Goal: Transaction & Acquisition: Purchase product/service

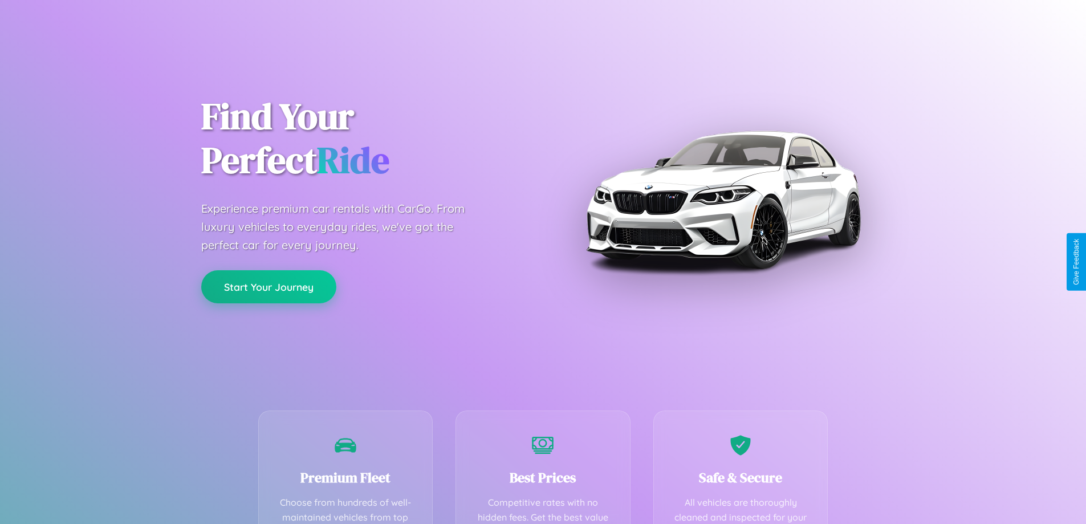
click at [269, 287] on button "Start Your Journey" at bounding box center [268, 286] width 135 height 33
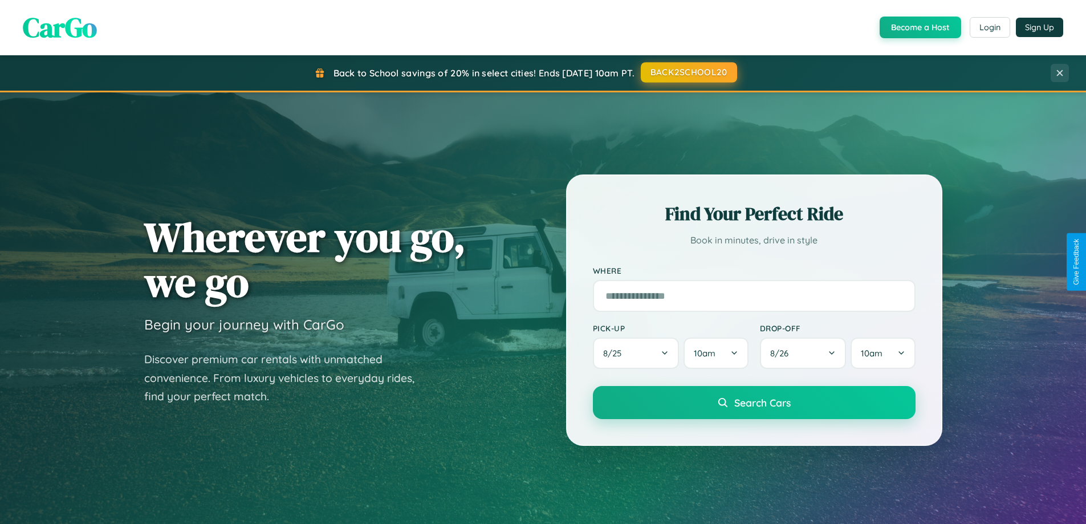
click at [688, 72] on button "BACK2SCHOOL20" at bounding box center [689, 72] width 96 height 21
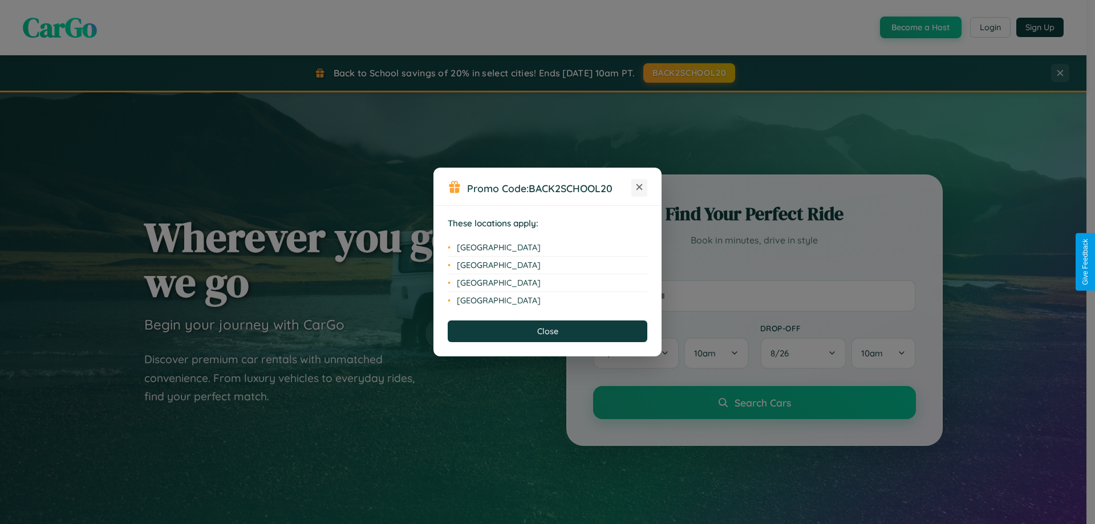
click at [639, 188] on icon at bounding box center [639, 187] width 6 height 6
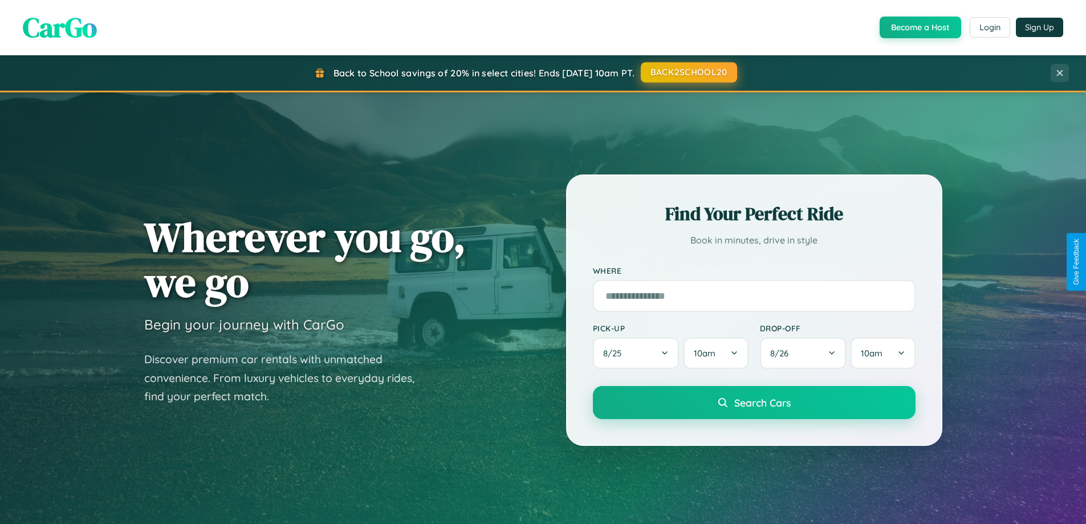
click at [688, 72] on button "BACK2SCHOOL20" at bounding box center [689, 72] width 96 height 21
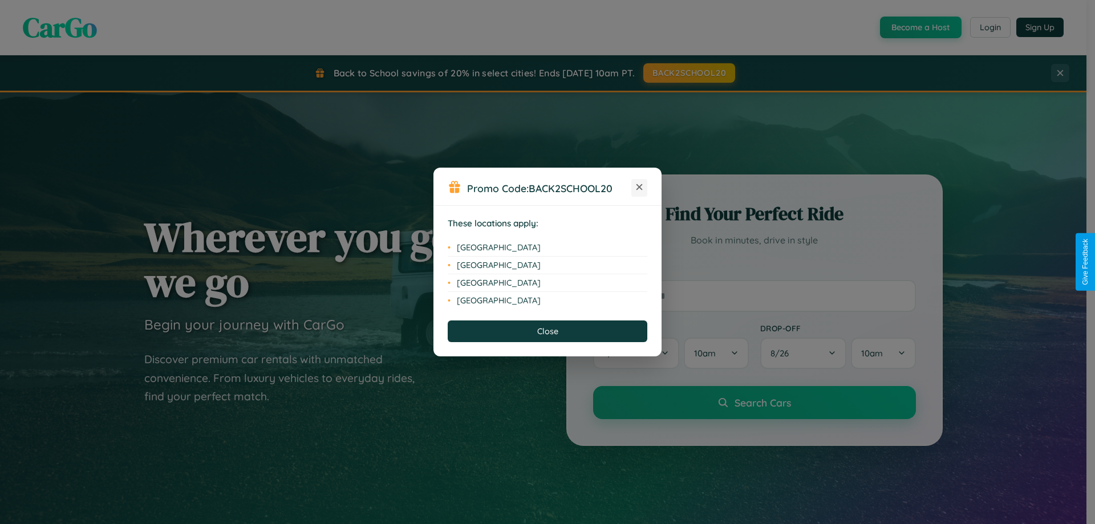
click at [639, 188] on icon at bounding box center [639, 187] width 6 height 6
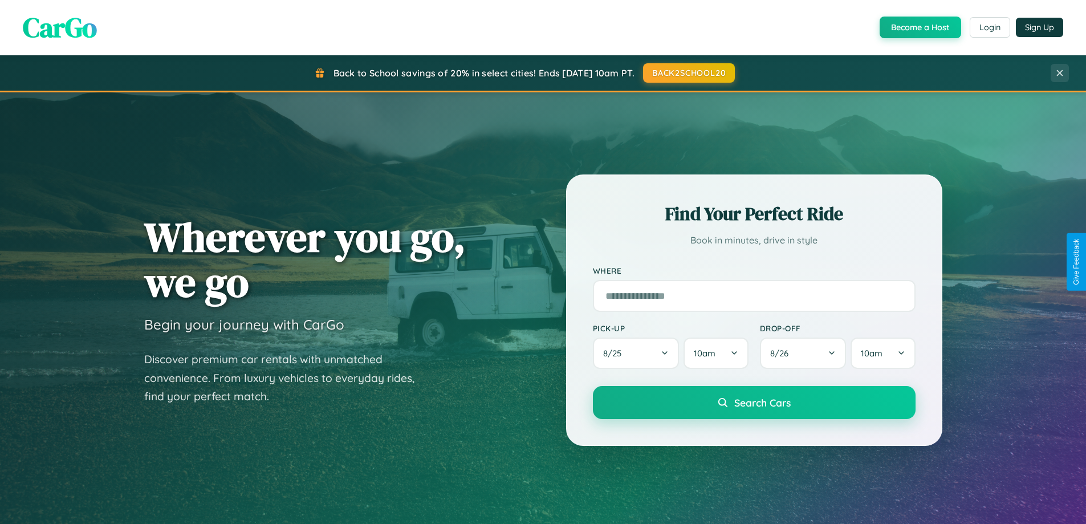
scroll to position [785, 0]
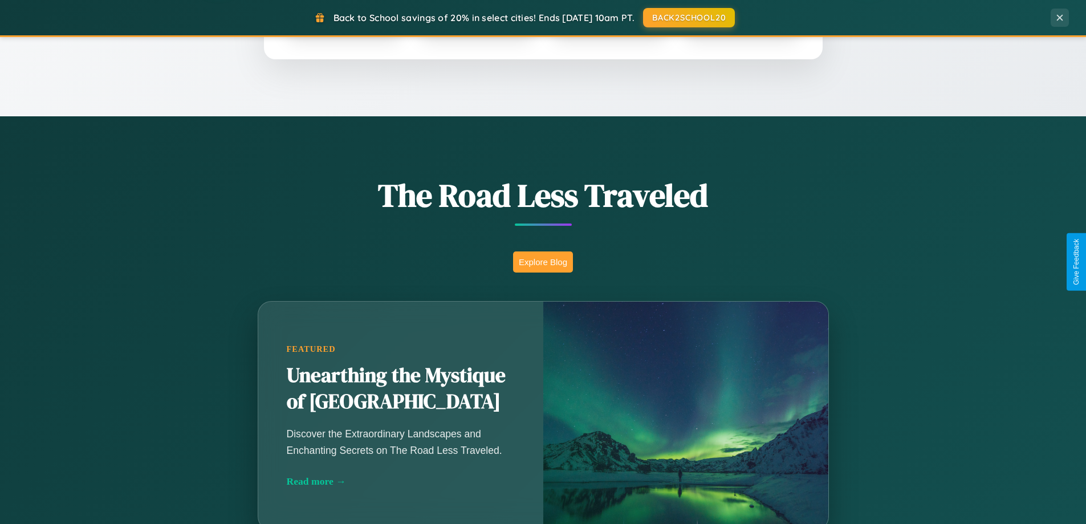
click at [543, 262] on button "Explore Blog" at bounding box center [543, 261] width 60 height 21
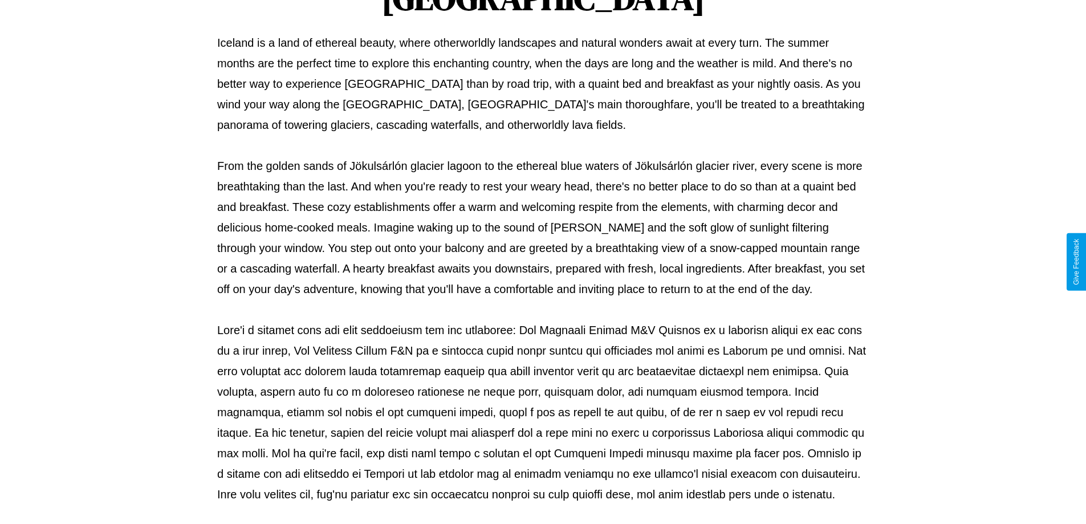
scroll to position [369, 0]
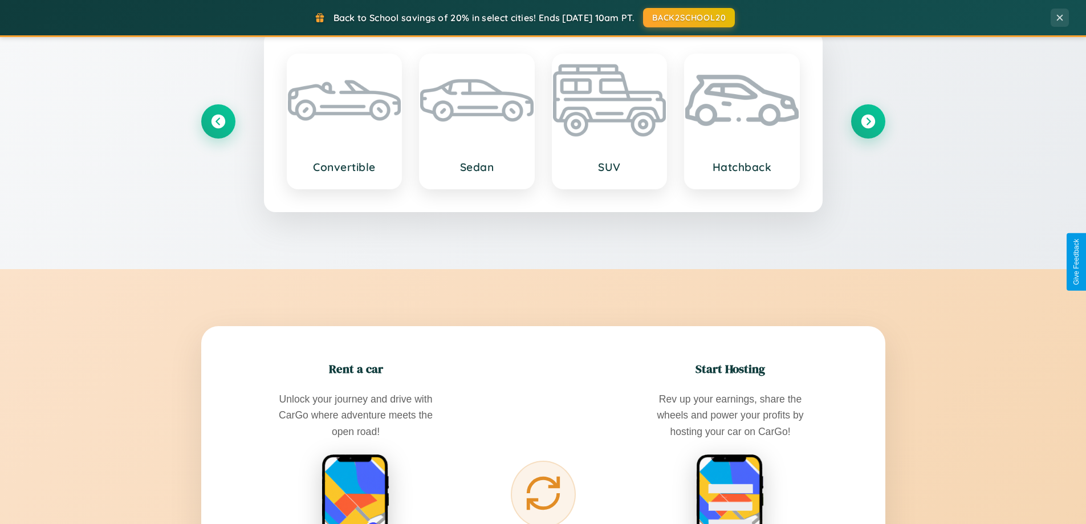
scroll to position [1832, 0]
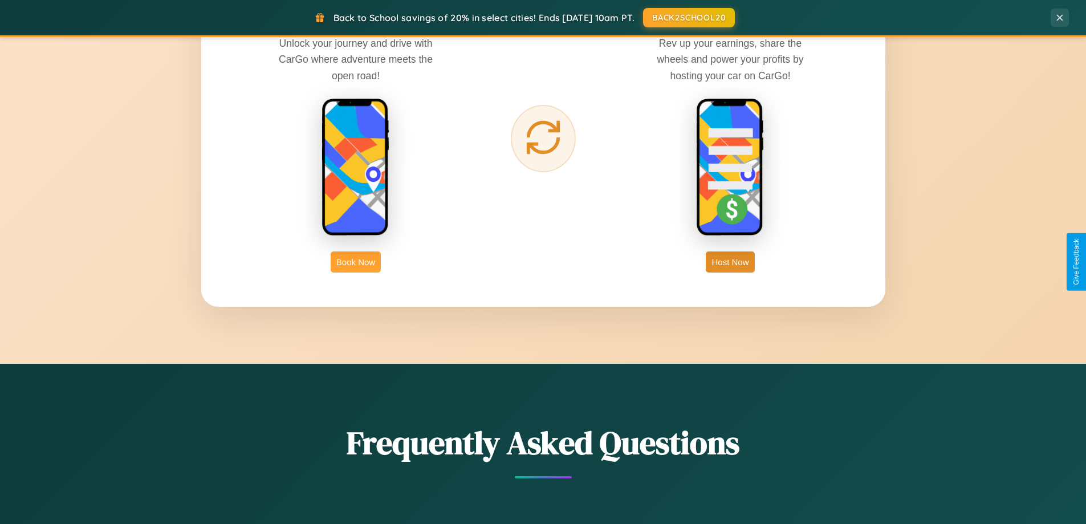
click at [356, 262] on button "Book Now" at bounding box center [356, 261] width 50 height 21
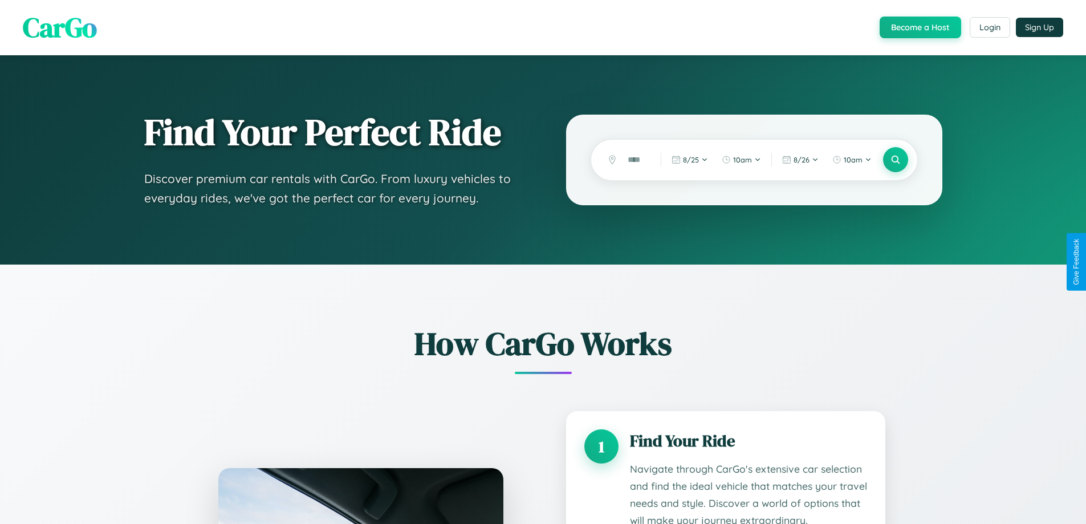
scroll to position [1663, 0]
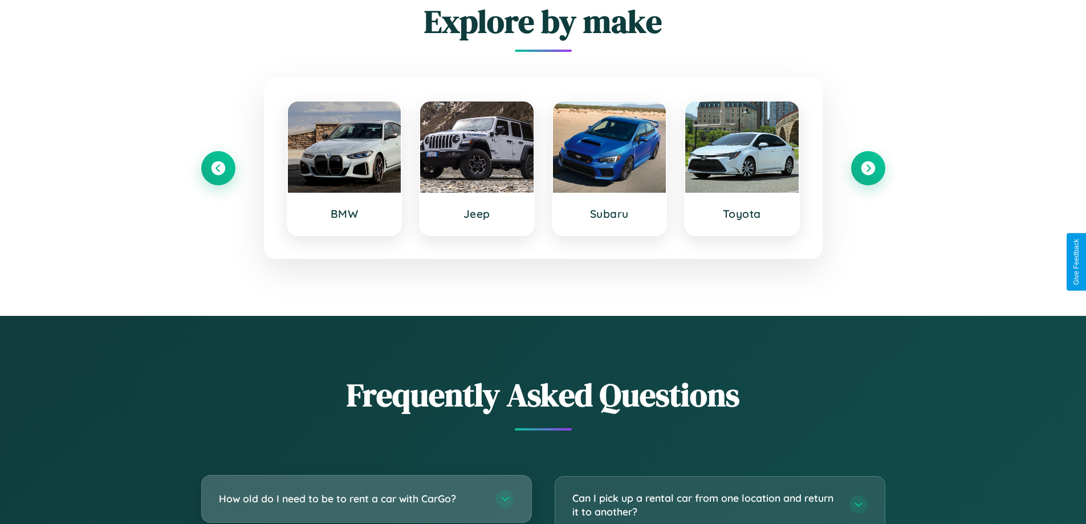
click at [366, 499] on h3 "How old do I need to be to rent a car with CarGo?" at bounding box center [352, 498] width 266 height 14
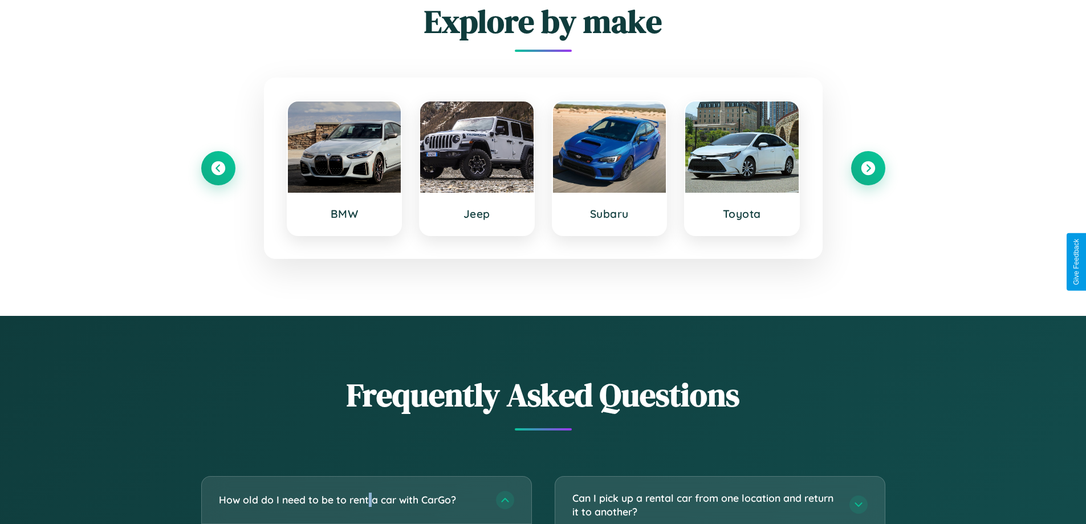
scroll to position [0, 0]
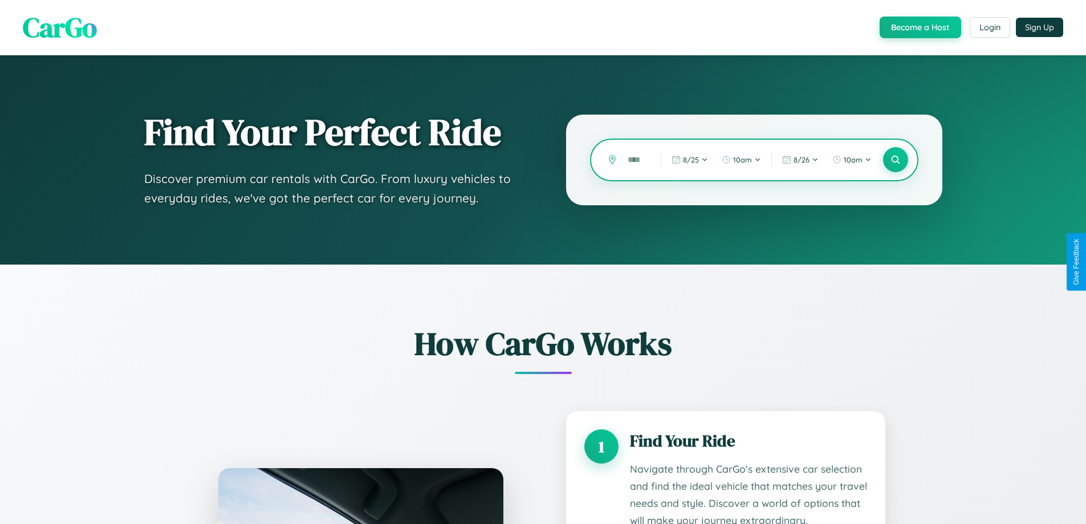
click at [636, 160] on input "text" at bounding box center [635, 160] width 27 height 20
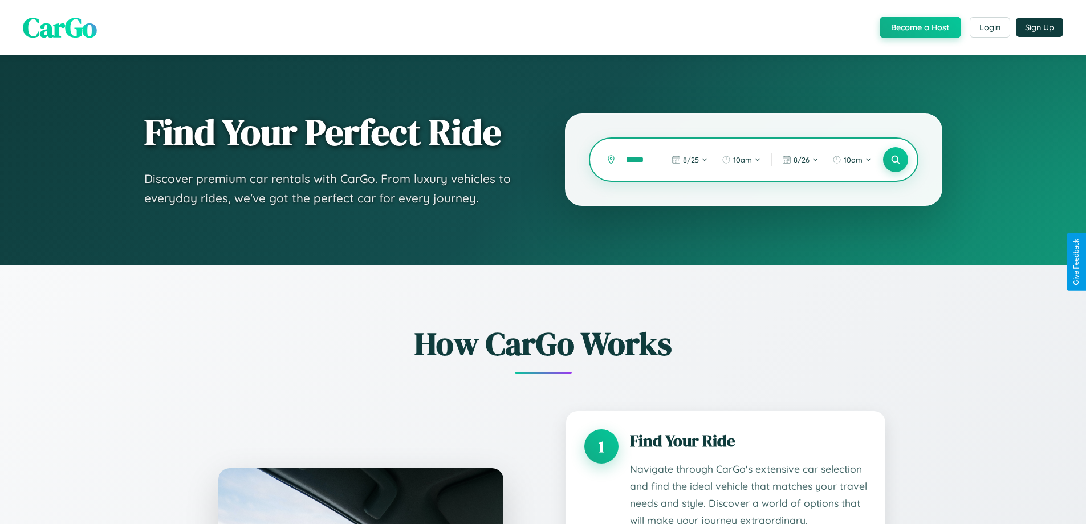
scroll to position [0, 23]
type input "*********"
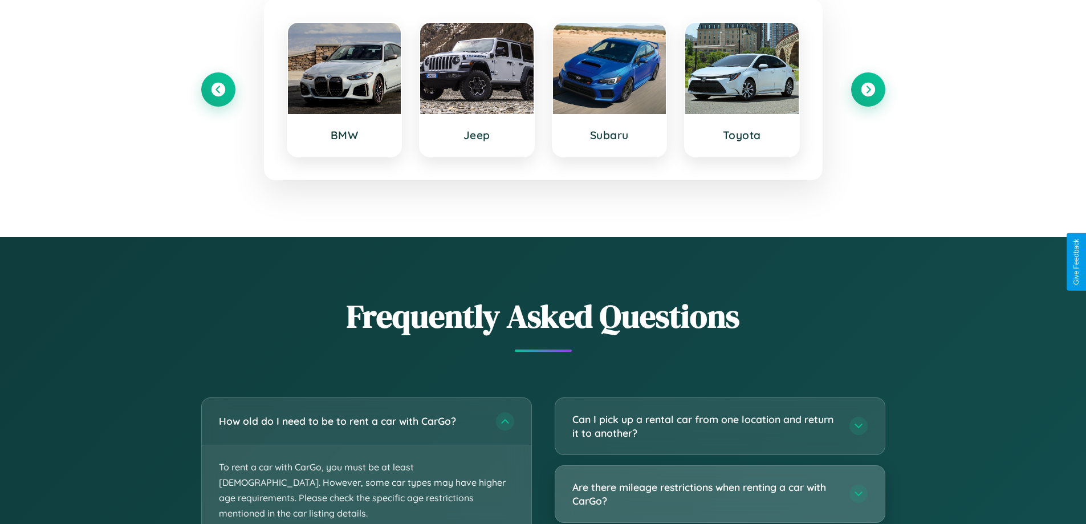
scroll to position [0, 0]
click at [720, 494] on h3 "Are there mileage restrictions when renting a car with CarGo?" at bounding box center [705, 494] width 266 height 28
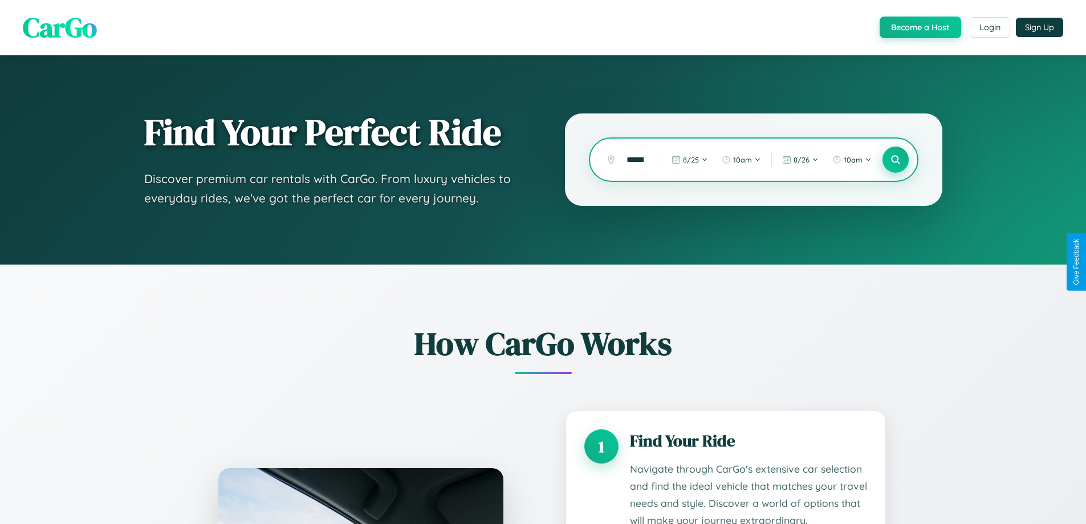
click at [895, 160] on icon at bounding box center [895, 160] width 11 height 11
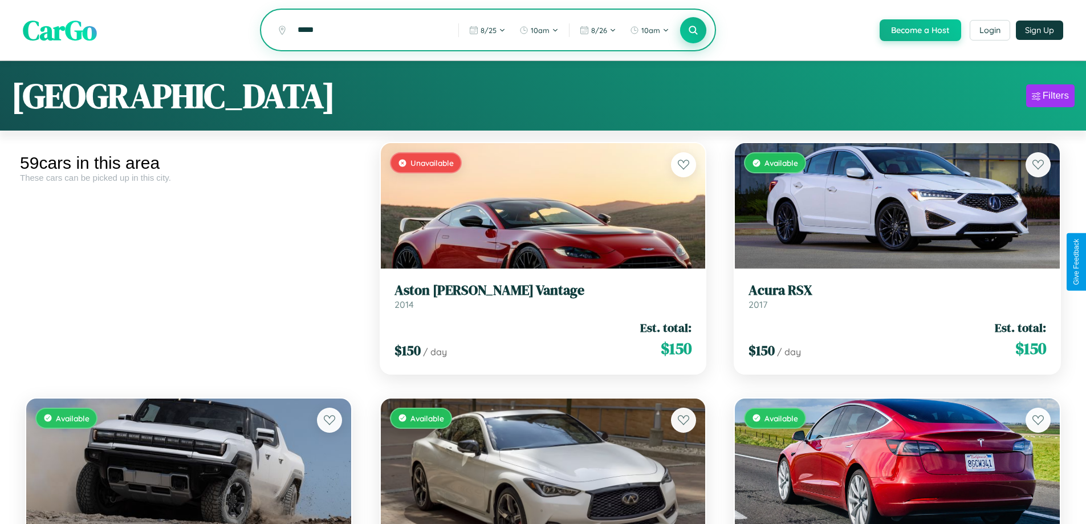
click at [693, 31] on icon at bounding box center [693, 30] width 11 height 11
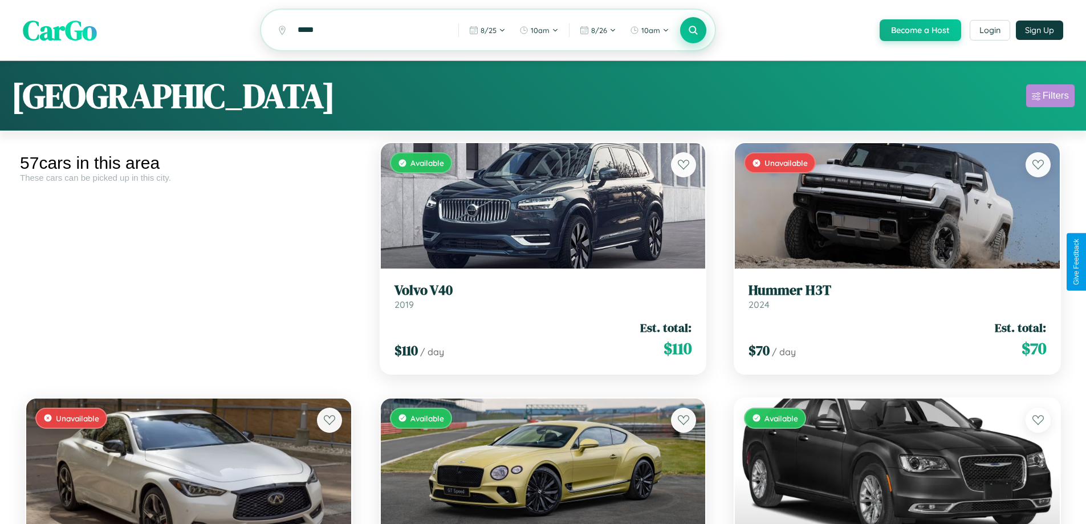
click at [1050, 97] on div "Filters" at bounding box center [1056, 95] width 26 height 11
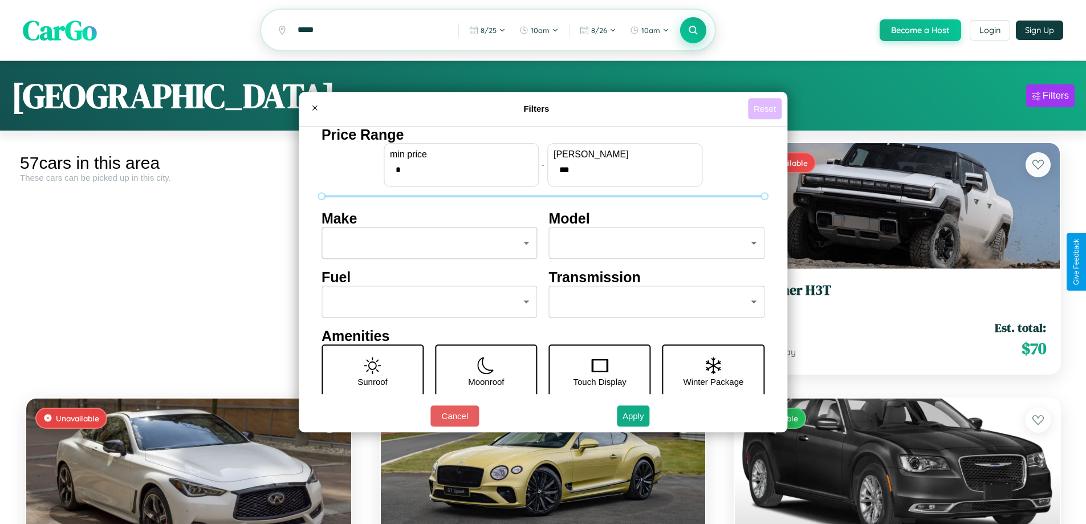
click at [766, 108] on button "Reset" at bounding box center [765, 108] width 34 height 21
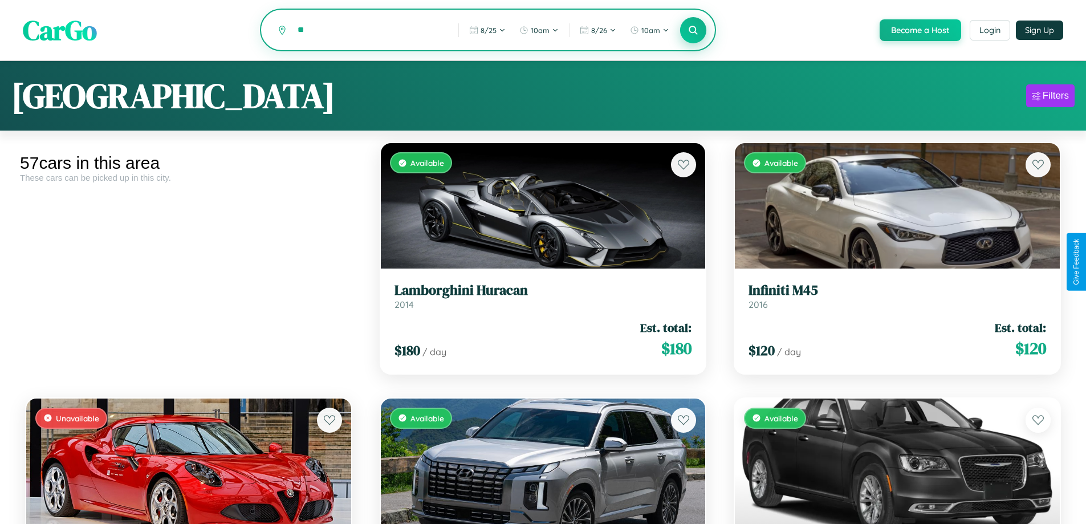
type input "*"
type input "********"
click at [693, 30] on icon at bounding box center [693, 30] width 11 height 11
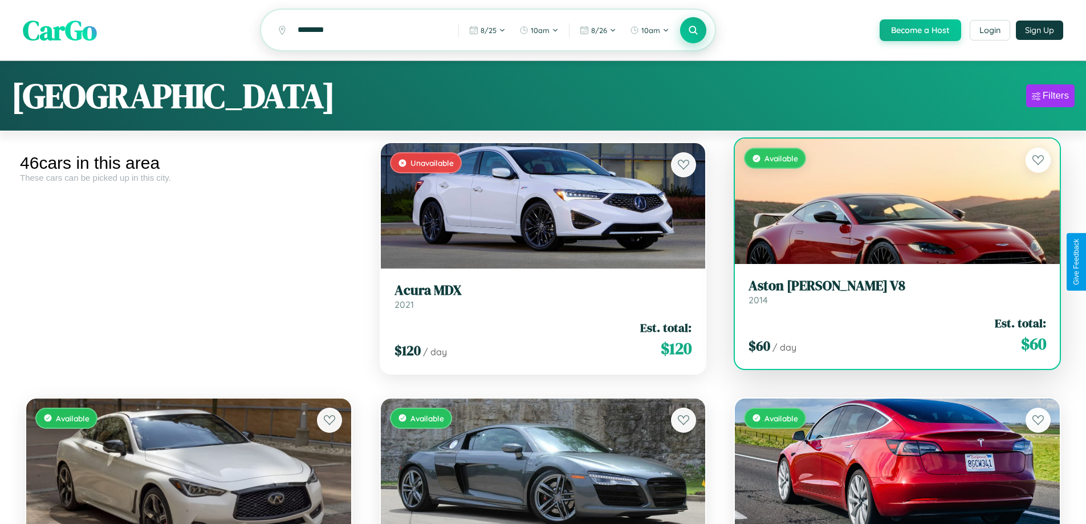
click at [890, 298] on link "Aston [PERSON_NAME] V8 2014" at bounding box center [898, 292] width 298 height 28
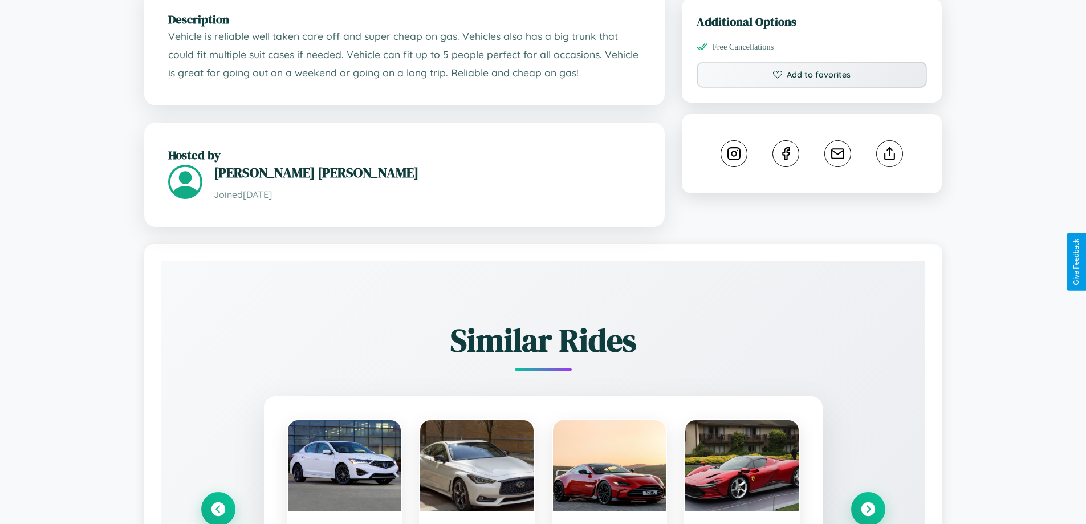
scroll to position [668, 0]
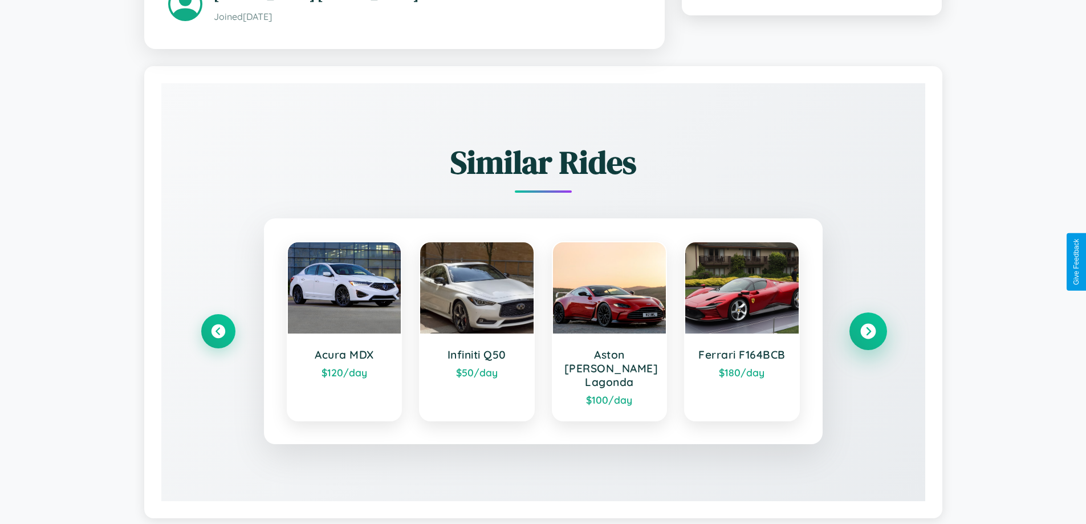
click at [868, 324] on icon at bounding box center [867, 331] width 15 height 15
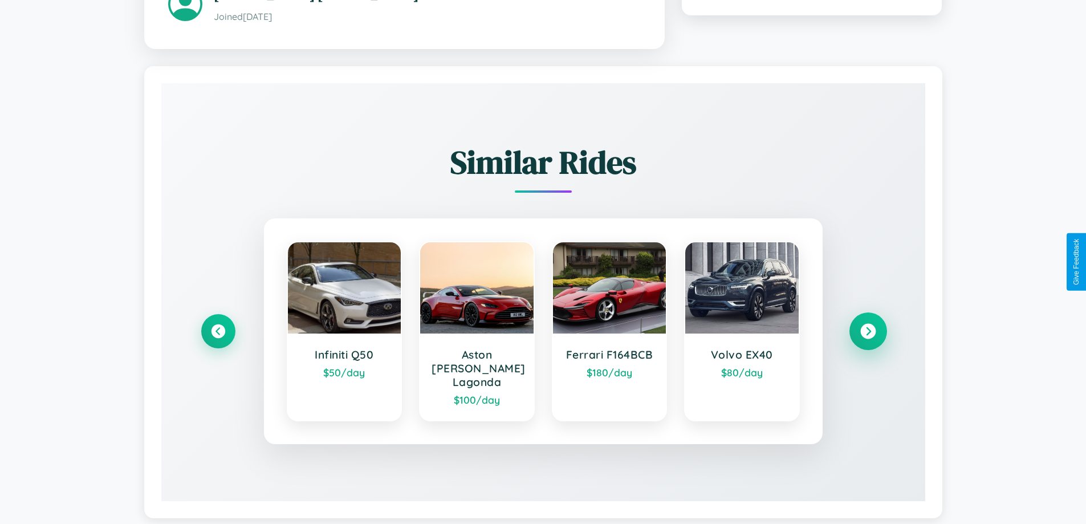
click at [868, 324] on icon at bounding box center [867, 331] width 15 height 15
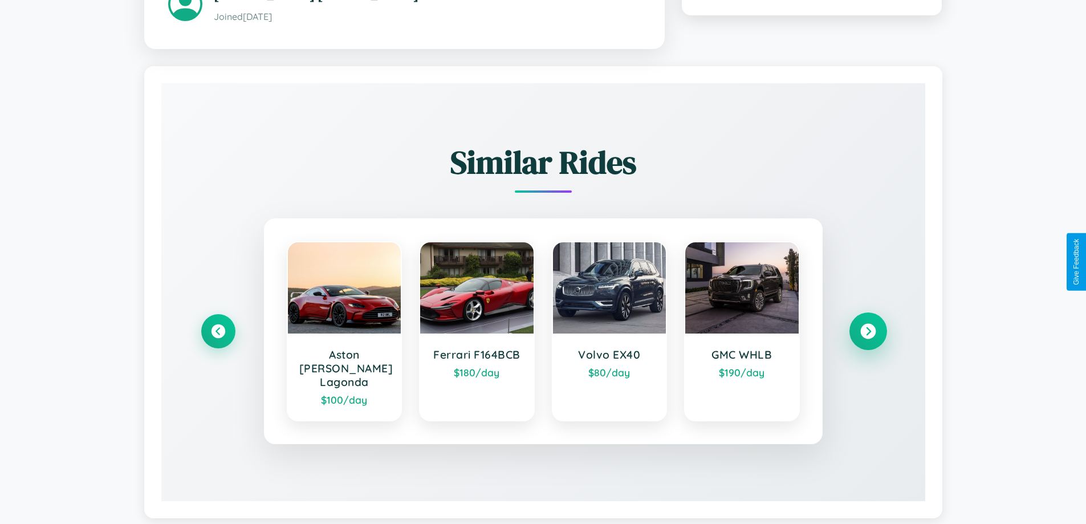
click at [868, 324] on icon at bounding box center [867, 331] width 15 height 15
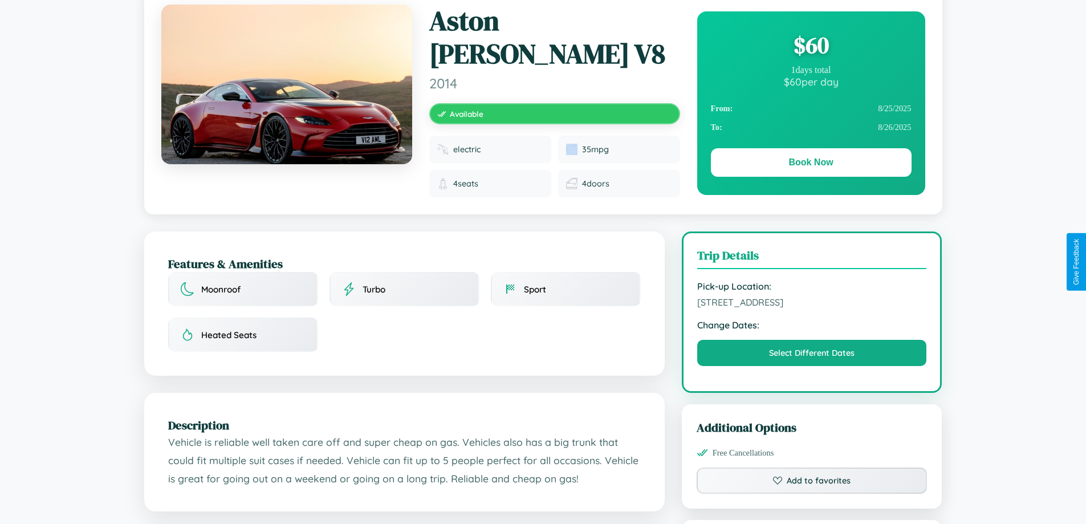
scroll to position [122, 0]
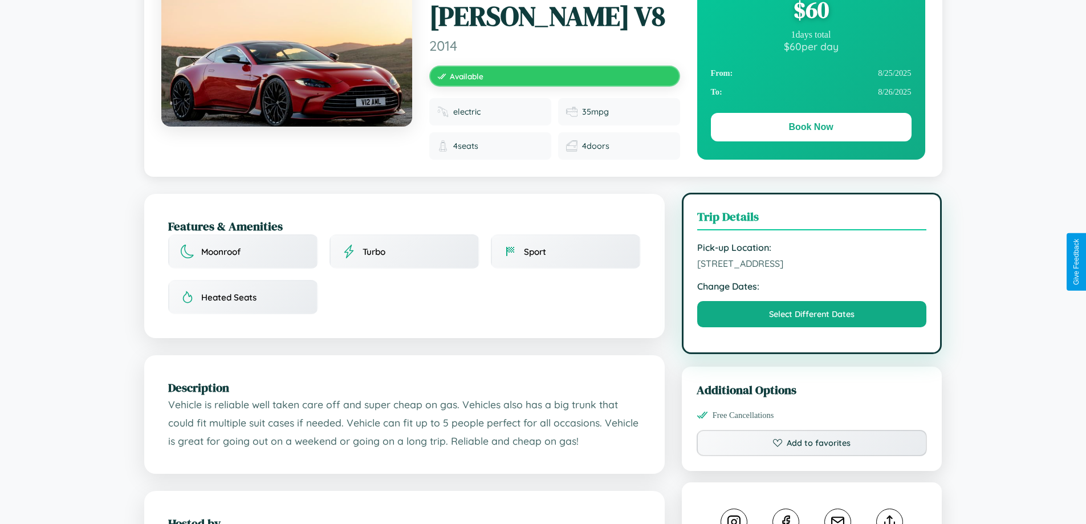
click at [812, 262] on span "5670 Church Street Brisbane Queensland 68640 Australia" at bounding box center [812, 263] width 230 height 11
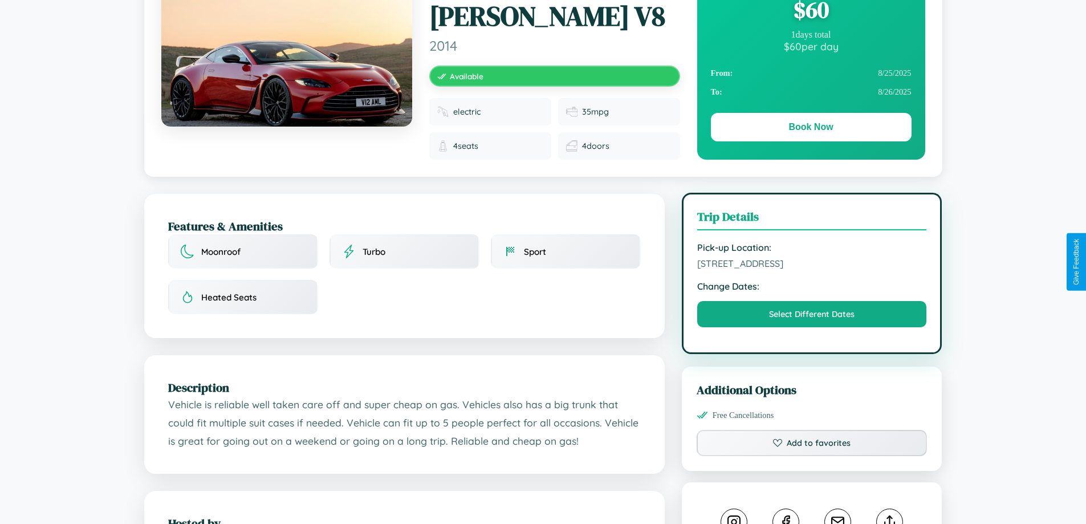
click at [812, 262] on span "5670 Church Street Brisbane Queensland 68640 Australia" at bounding box center [812, 263] width 230 height 11
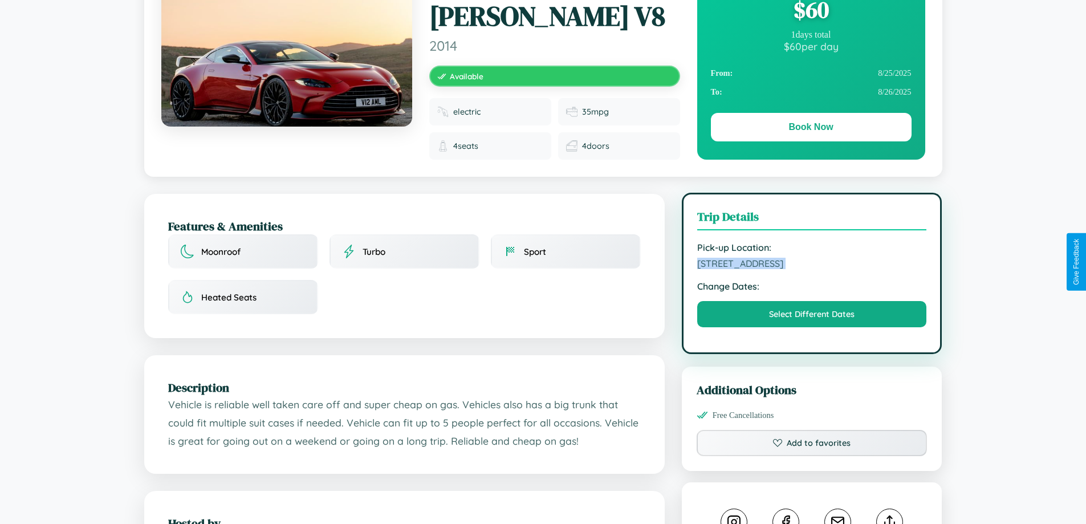
click at [812, 262] on span "5670 Church Street Brisbane Queensland 68640 Australia" at bounding box center [812, 263] width 230 height 11
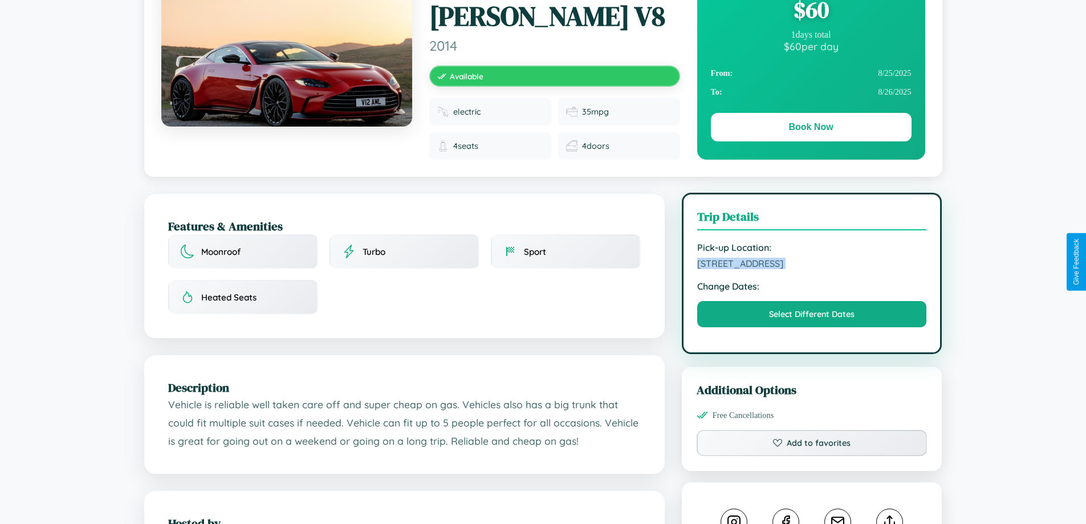
click at [812, 262] on span "5670 Church Street Brisbane Queensland 68640 Australia" at bounding box center [812, 263] width 230 height 11
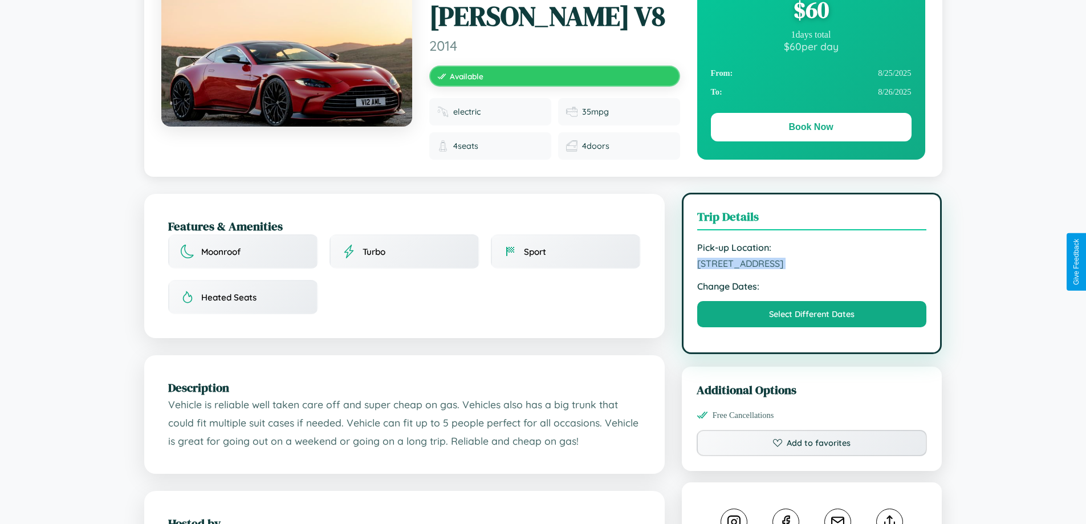
click at [812, 262] on span "5670 Church Street Brisbane Queensland 68640 Australia" at bounding box center [812, 263] width 230 height 11
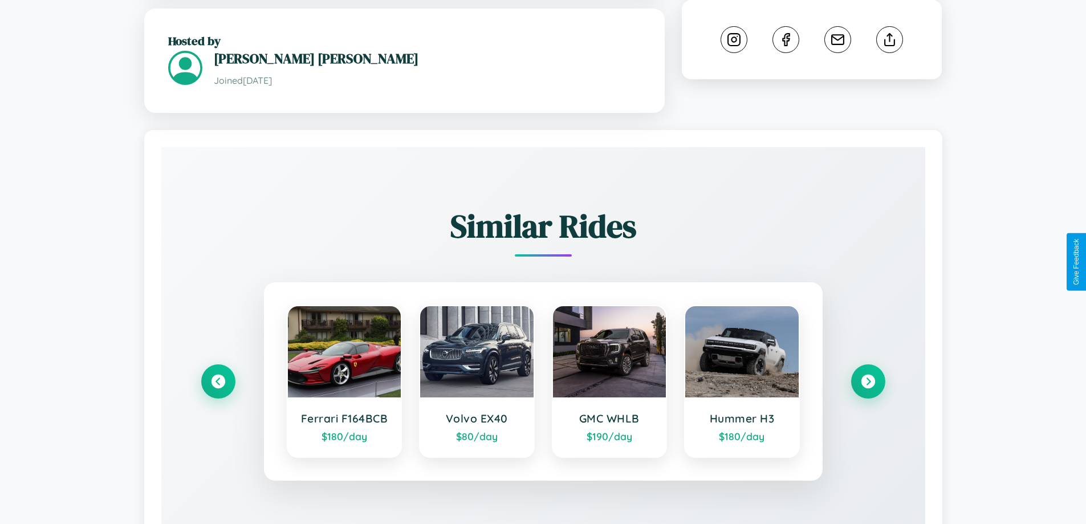
scroll to position [655, 0]
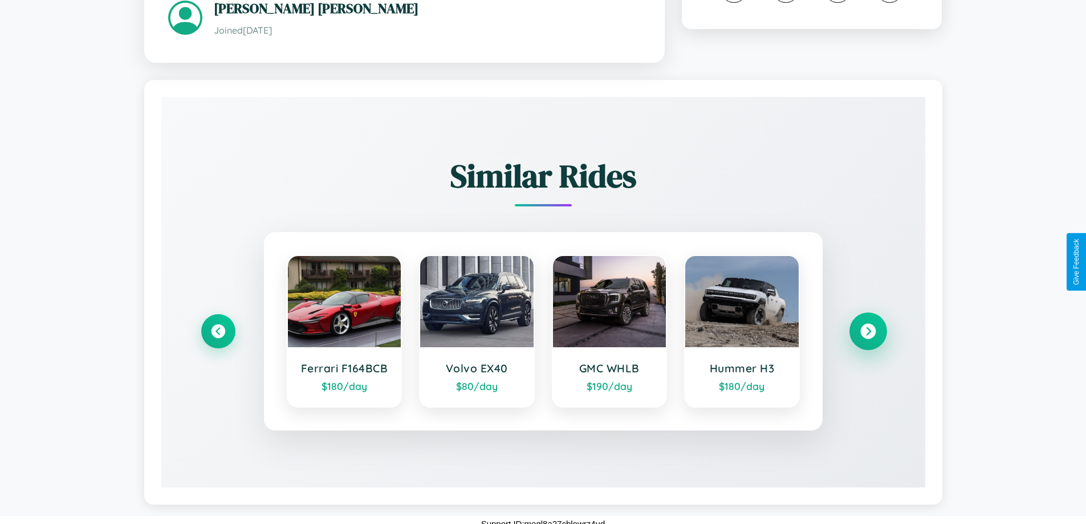
click at [868, 324] on icon at bounding box center [867, 331] width 15 height 15
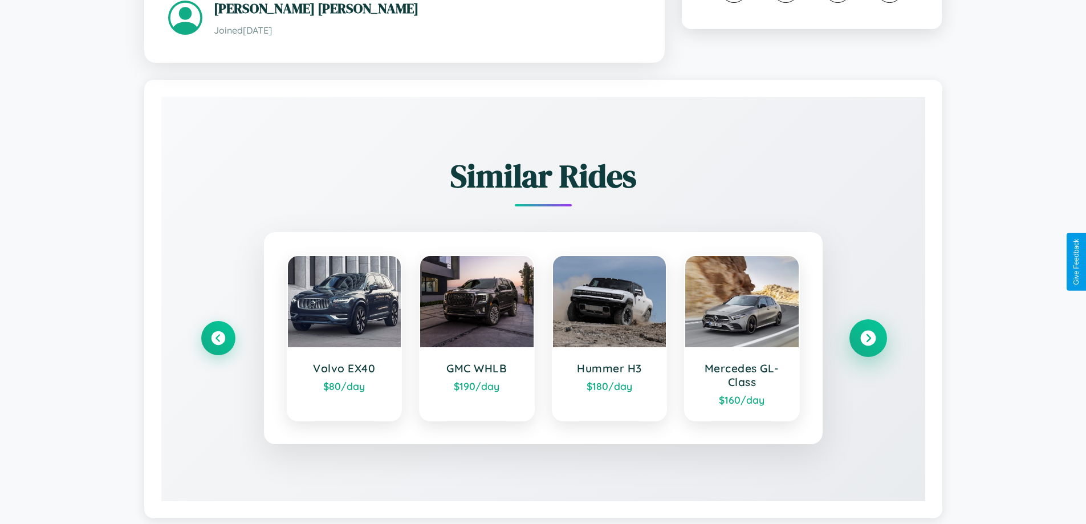
click at [868, 331] on icon at bounding box center [867, 338] width 15 height 15
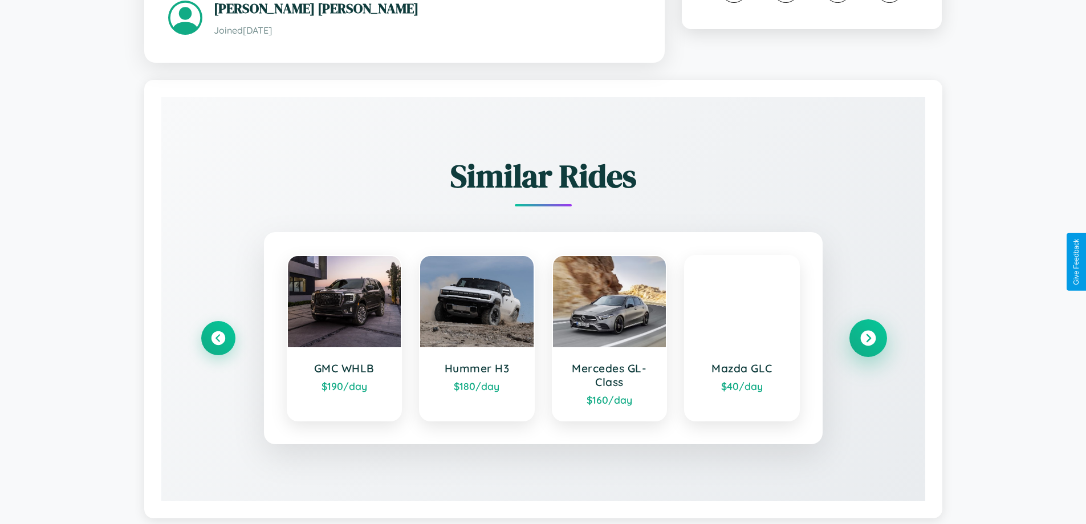
click at [868, 331] on icon at bounding box center [867, 338] width 15 height 15
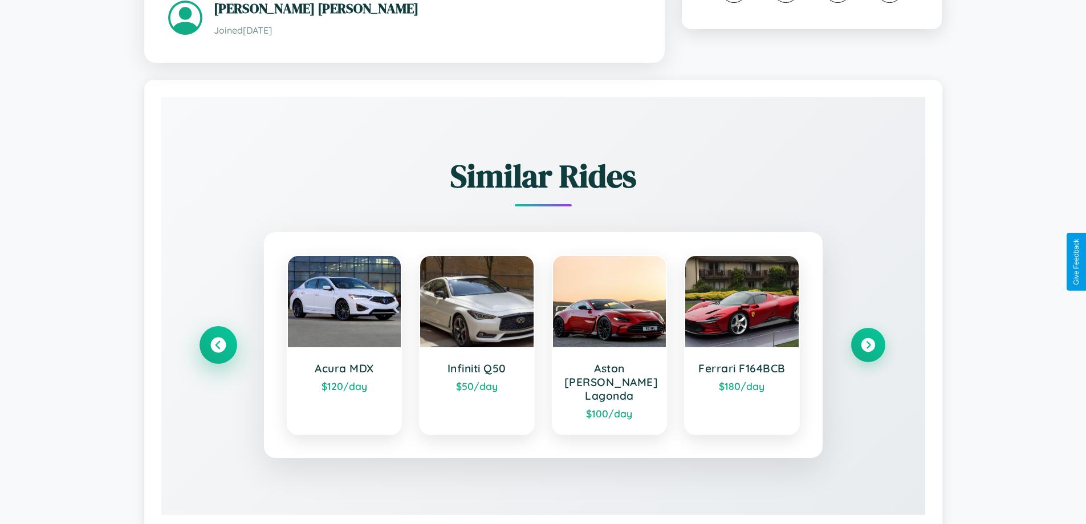
click at [218, 338] on icon at bounding box center [217, 345] width 15 height 15
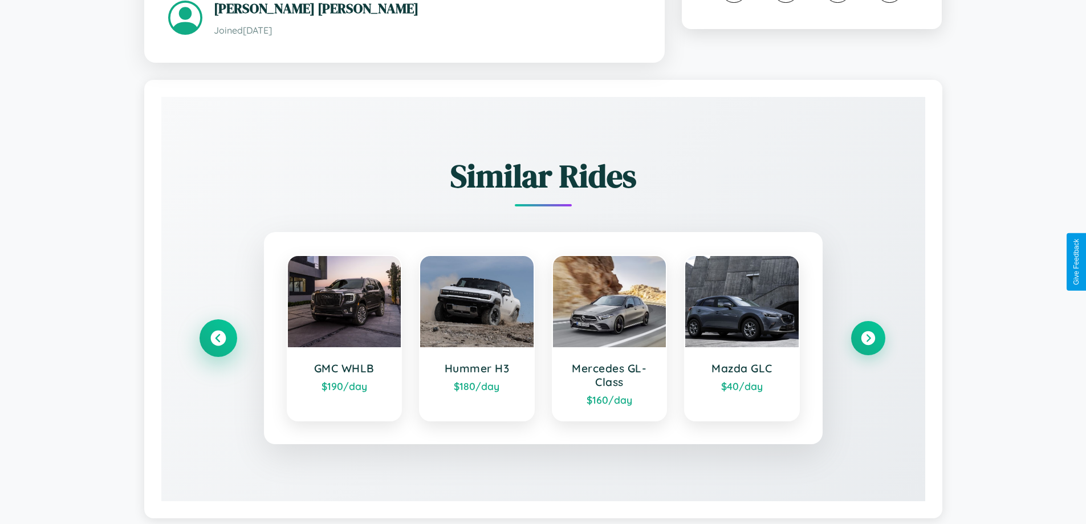
click at [218, 331] on icon at bounding box center [217, 338] width 15 height 15
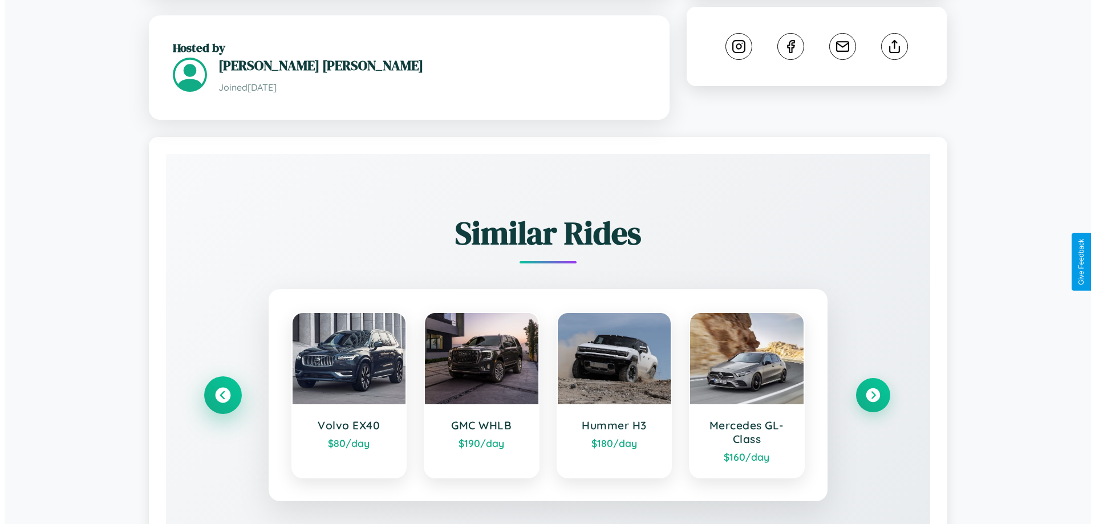
scroll to position [0, 0]
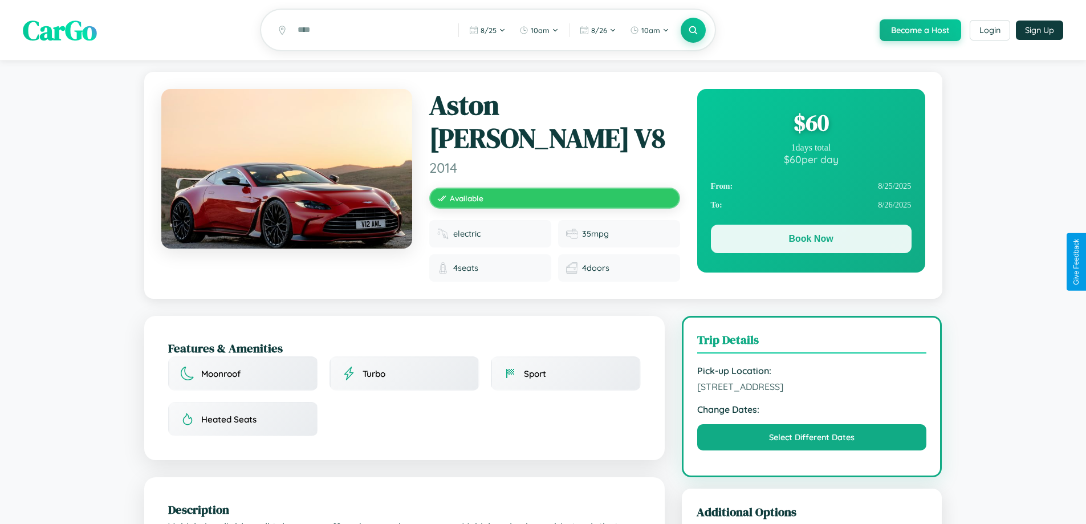
click at [811, 241] on button "Book Now" at bounding box center [811, 239] width 201 height 29
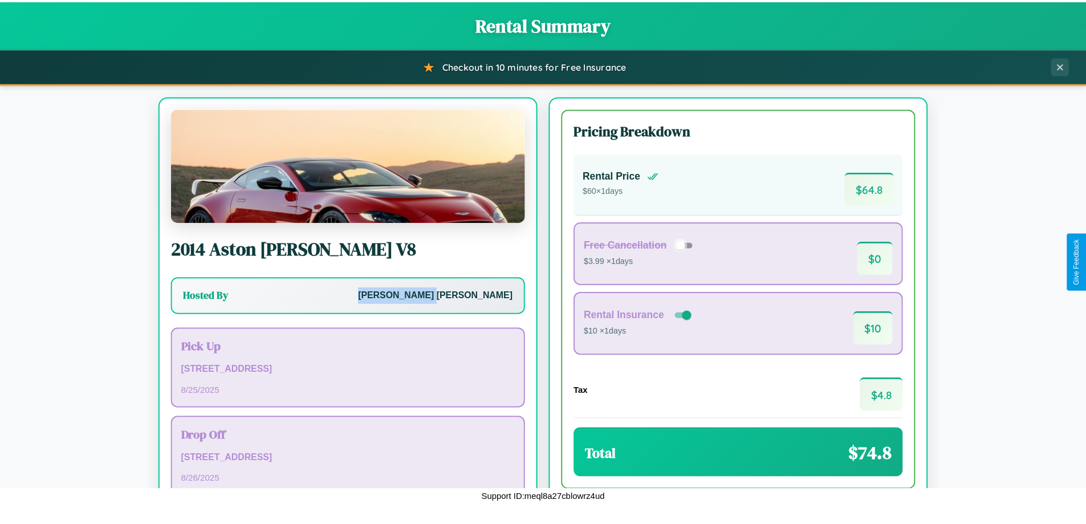
scroll to position [78, 0]
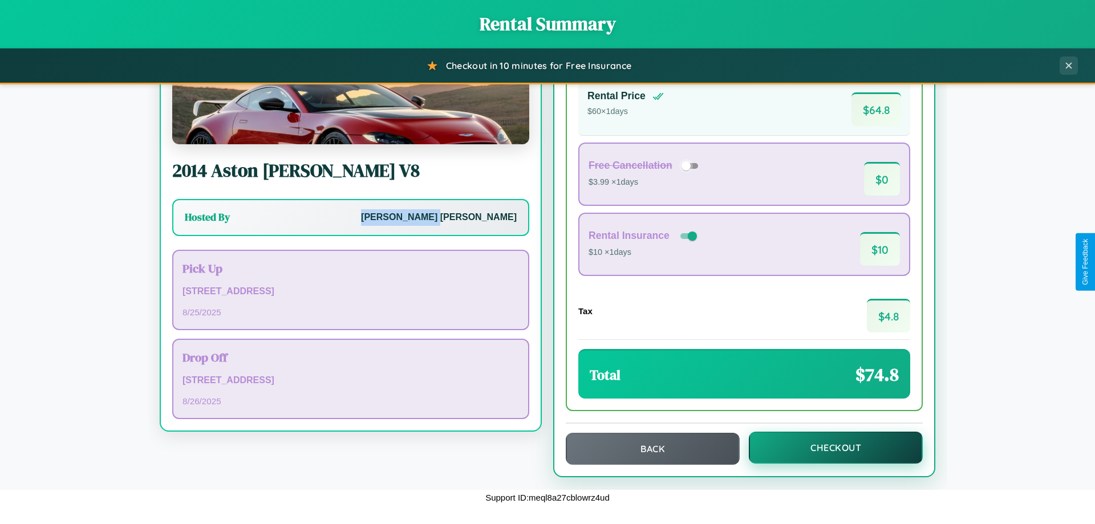
click at [828, 448] on button "Checkout" at bounding box center [836, 448] width 174 height 32
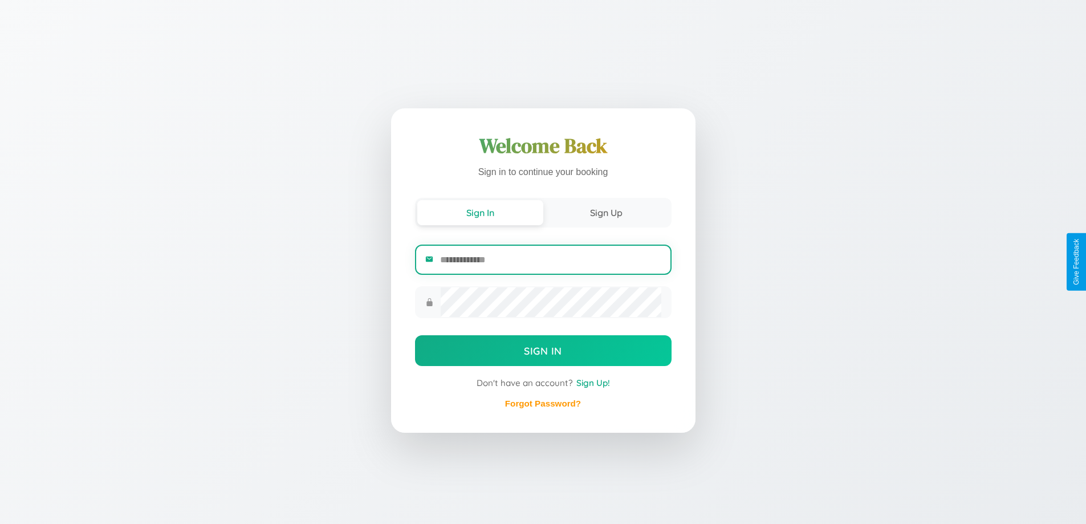
click at [550, 259] on input "email" at bounding box center [550, 260] width 221 height 28
type input "**********"
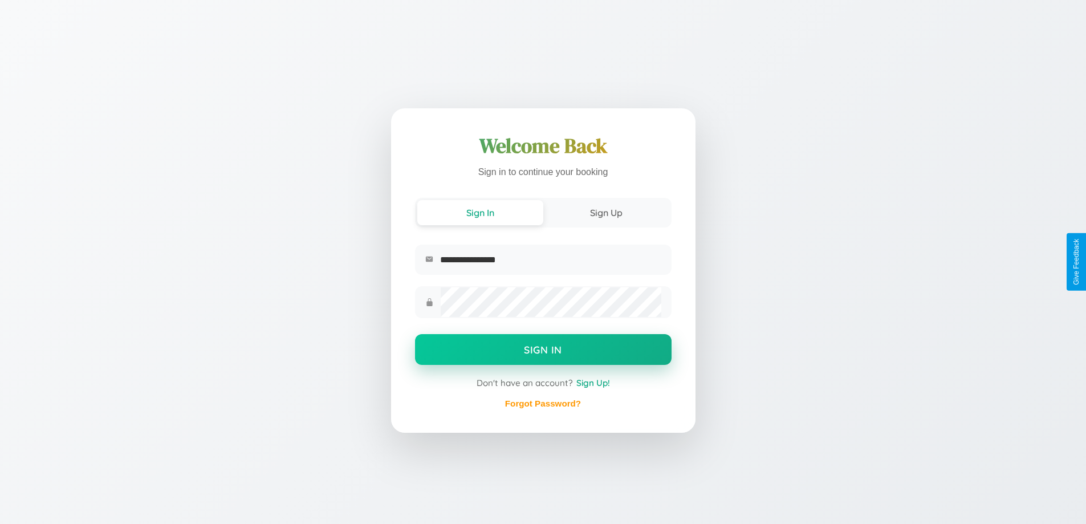
click at [543, 351] on button "Sign In" at bounding box center [543, 349] width 257 height 31
